Goal: Navigation & Orientation: Find specific page/section

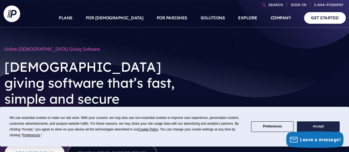
click at [316, 17] on link "GET STARTED" at bounding box center [325, 17] width 42 height 11
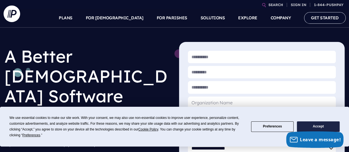
scroll to position [18, 0]
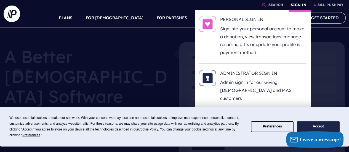
click at [295, 3] on link "SIGN IN" at bounding box center [299, 5] width 20 height 10
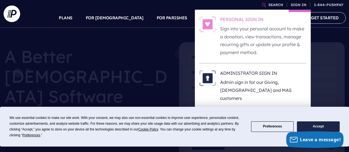
click at [246, 21] on h6 "PERSONAL SIGN IN" at bounding box center [263, 20] width 86 height 8
